Goal: Task Accomplishment & Management: Use online tool/utility

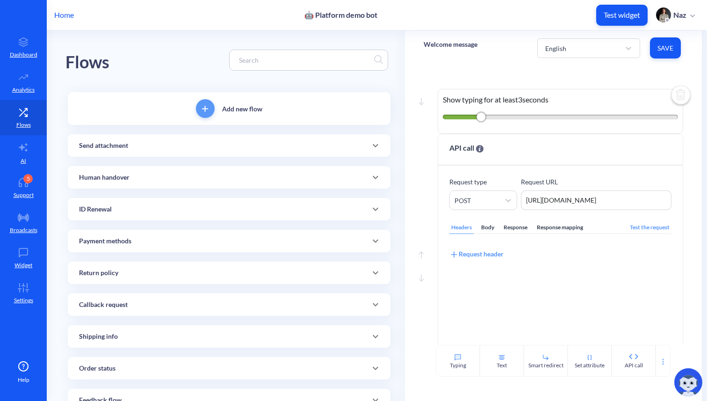
scroll to position [572, 0]
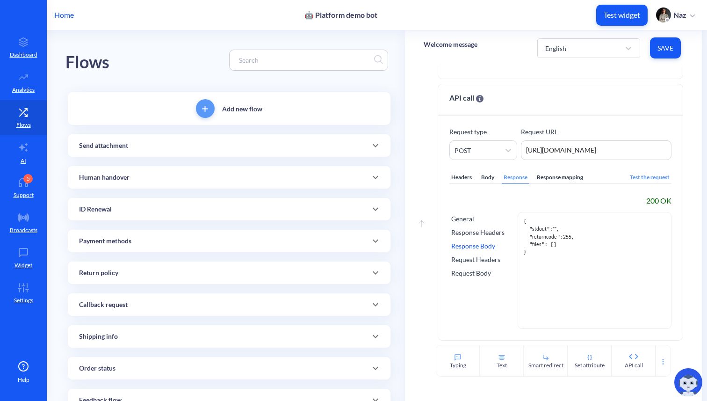
click at [368, 58] on input at bounding box center [304, 60] width 140 height 11
click at [643, 177] on div "Test the request" at bounding box center [649, 177] width 43 height 13
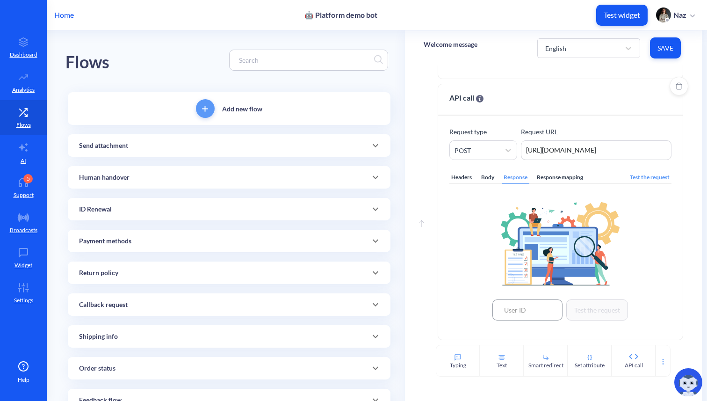
click at [527, 319] on input at bounding box center [527, 309] width 70 height 21
click at [515, 299] on input at bounding box center [527, 309] width 70 height 21
click at [517, 295] on div "306033" at bounding box center [527, 289] width 70 height 18
type input "306033"
click at [580, 301] on button "Test the request" at bounding box center [597, 309] width 62 height 21
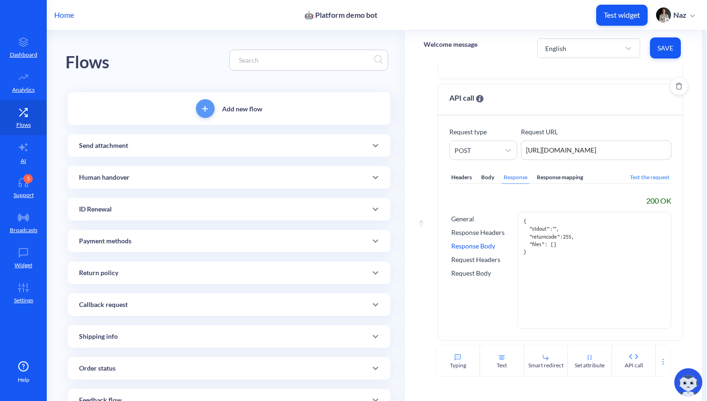
click at [475, 239] on div "General Response Headers Response Body Request Headers Request Body" at bounding box center [477, 270] width 57 height 117
click at [475, 237] on div "General Response Headers Response Body Request Headers Request Body" at bounding box center [477, 270] width 57 height 117
click at [635, 175] on div "Test the request" at bounding box center [649, 177] width 43 height 13
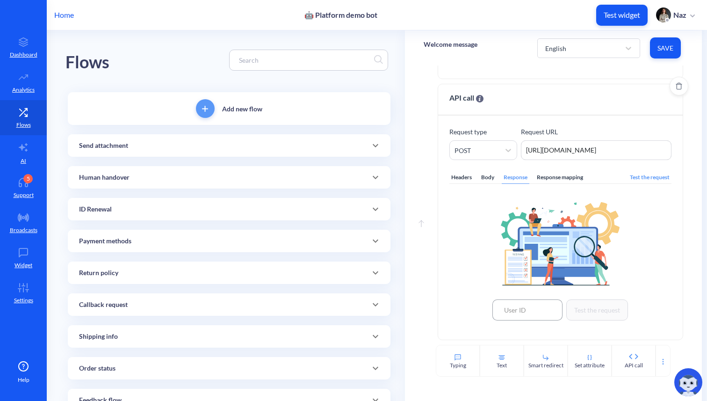
click at [505, 305] on input at bounding box center [527, 309] width 70 height 21
click at [515, 295] on div "306033" at bounding box center [527, 289] width 70 height 18
type input "306033"
click at [592, 312] on button "Test the request" at bounding box center [597, 309] width 62 height 21
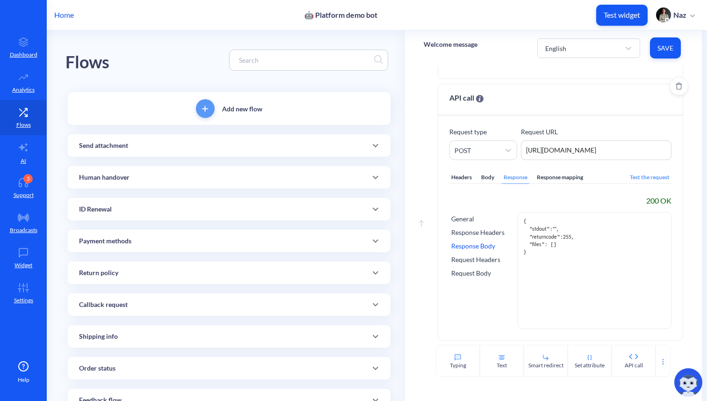
click at [639, 187] on div "Headers Body Response Response mapping Test the request 200 OK General Response…" at bounding box center [560, 244] width 222 height 169
click at [642, 170] on div "Headers Body Response Response mapping Test the request 200 OK General Response…" at bounding box center [560, 244] width 222 height 169
click at [637, 174] on div "Test the request" at bounding box center [649, 177] width 43 height 13
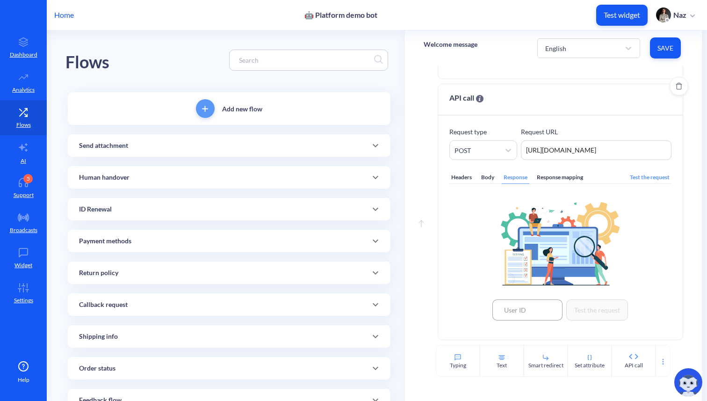
click at [535, 313] on input at bounding box center [527, 309] width 70 height 21
click at [517, 294] on div "306033" at bounding box center [527, 289] width 70 height 18
type input "306033"
click at [578, 314] on button "Test the request" at bounding box center [597, 309] width 62 height 21
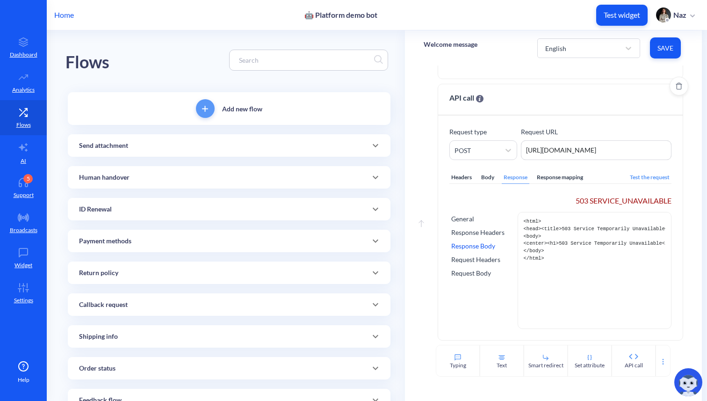
click at [648, 174] on div "Test the request" at bounding box center [649, 177] width 43 height 13
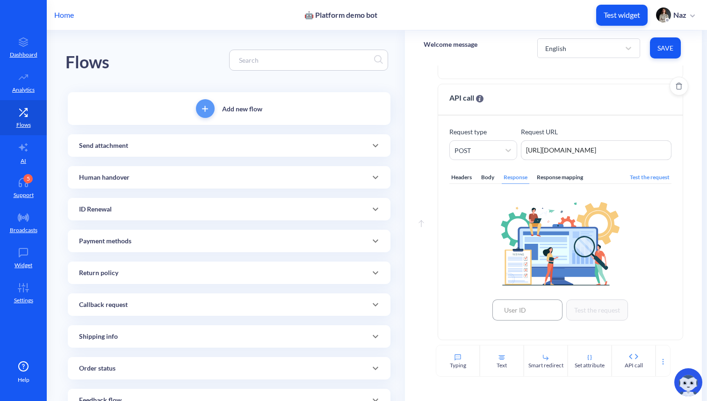
click at [532, 313] on input at bounding box center [527, 309] width 70 height 21
click at [517, 289] on div "306033" at bounding box center [527, 289] width 70 height 18
type input "306033"
click at [578, 313] on button "Test the request" at bounding box center [597, 309] width 62 height 21
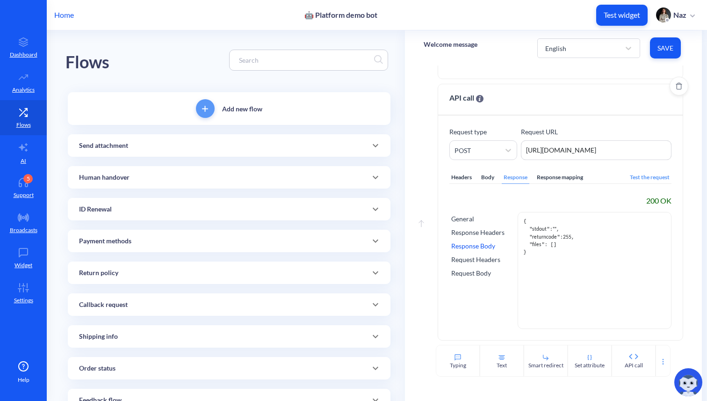
click at [632, 178] on div "Test the request" at bounding box center [649, 177] width 43 height 13
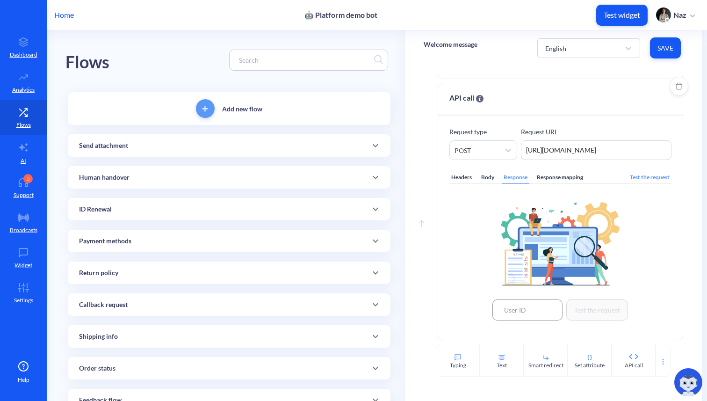
click at [532, 310] on input at bounding box center [527, 309] width 70 height 21
click at [527, 299] on input at bounding box center [527, 309] width 70 height 21
click at [527, 297] on div "306033" at bounding box center [527, 289] width 70 height 18
type input "306033"
click at [576, 309] on button "Test the request" at bounding box center [597, 309] width 62 height 21
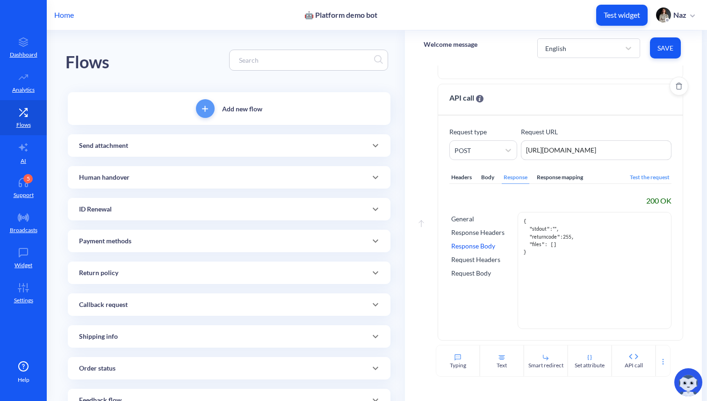
click at [641, 174] on div "Test the request" at bounding box center [649, 177] width 43 height 13
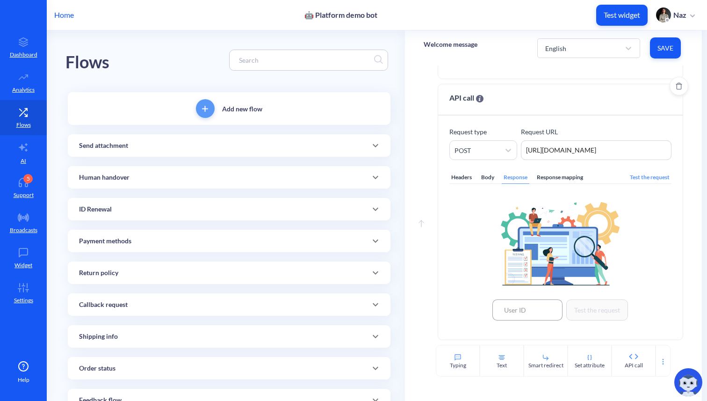
click at [499, 305] on input at bounding box center [527, 309] width 70 height 21
click at [522, 291] on div "306033" at bounding box center [527, 289] width 70 height 18
type input "306033"
click at [592, 309] on button "Test the request" at bounding box center [597, 309] width 62 height 21
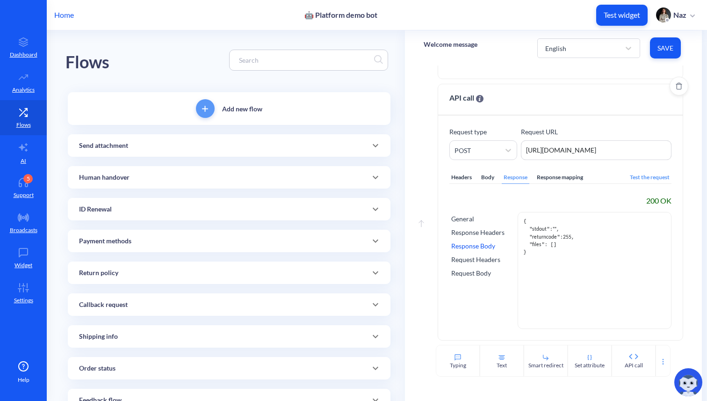
click at [635, 178] on div "Test the request" at bounding box center [649, 177] width 43 height 13
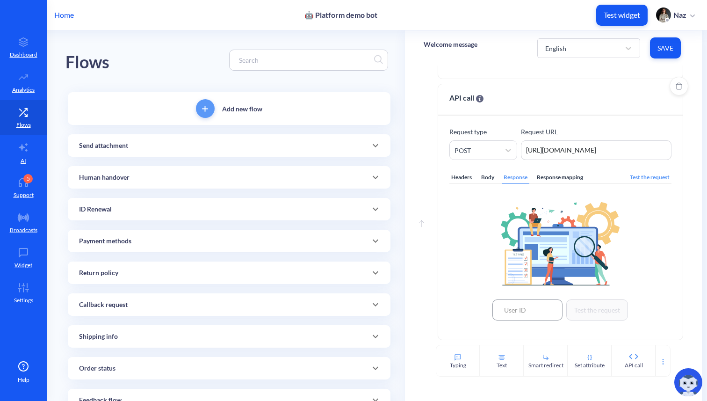
click at [538, 311] on input at bounding box center [527, 309] width 70 height 21
click at [514, 294] on div "306033" at bounding box center [527, 289] width 70 height 18
type input "306033"
click at [587, 313] on button "Test the request" at bounding box center [597, 309] width 62 height 21
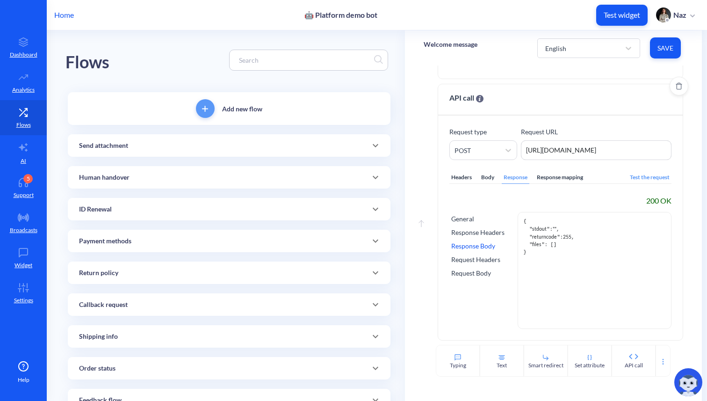
click at [628, 174] on div "Test the request" at bounding box center [649, 177] width 43 height 13
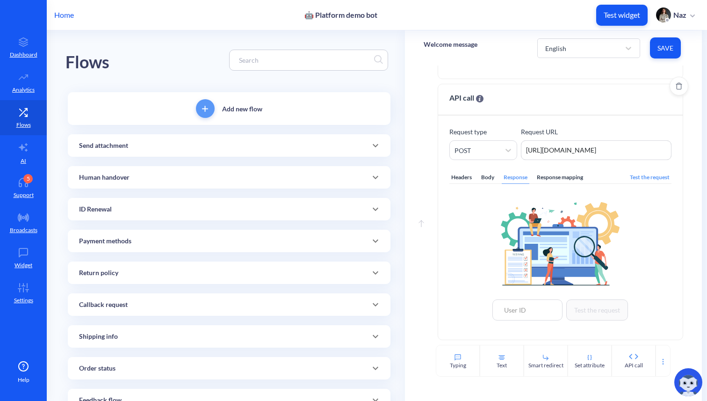
click at [531, 298] on div "Test the request" at bounding box center [560, 257] width 222 height 124
click at [531, 305] on input at bounding box center [527, 309] width 70 height 21
click at [521, 288] on div "306033" at bounding box center [527, 289] width 70 height 18
type input "306033"
click at [598, 303] on button "Test the request" at bounding box center [597, 309] width 62 height 21
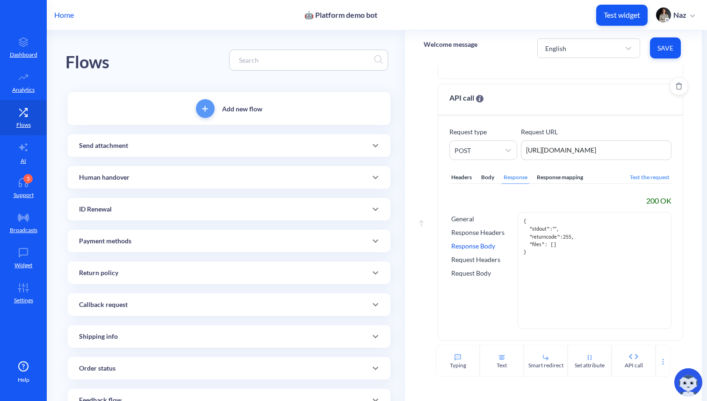
click at [628, 181] on div "Test the request" at bounding box center [649, 177] width 43 height 13
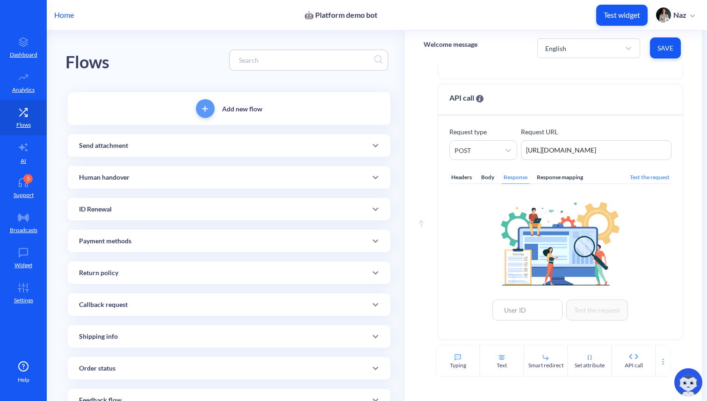
click at [523, 342] on div "Move up API call Request type POST Request URL [URL][DOMAIN_NAME] [URL][DOMAIN_…" at bounding box center [554, 214] width 260 height 261
click at [523, 321] on div "Headers Body Response Response mapping Test the request Test the request" at bounding box center [560, 244] width 222 height 168
click at [523, 315] on input at bounding box center [527, 309] width 70 height 21
click at [517, 297] on div "306033" at bounding box center [527, 289] width 70 height 18
type input "306033"
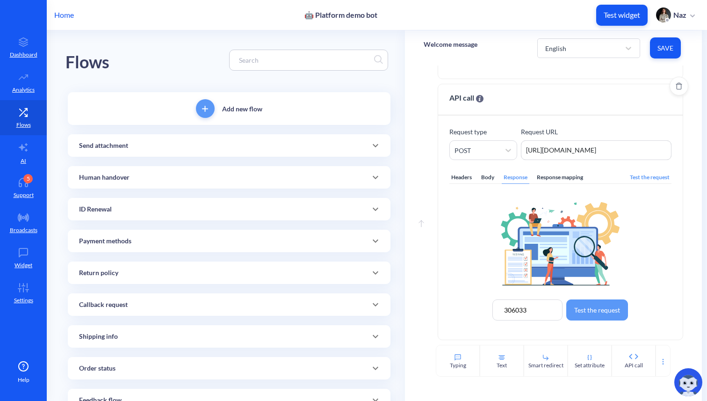
click at [579, 307] on button "Test the request" at bounding box center [597, 309] width 62 height 21
